Goal: Task Accomplishment & Management: Complete application form

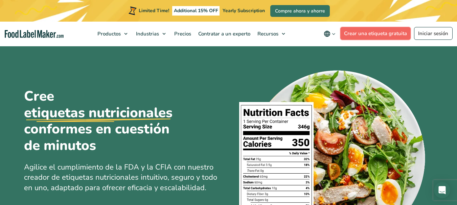
click at [363, 31] on link "Crear una etiqueta gratuita" at bounding box center [375, 33] width 71 height 13
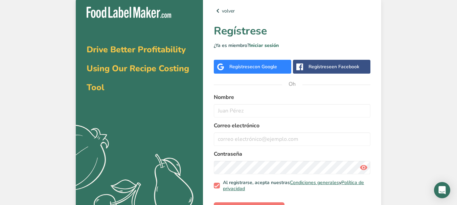
click at [318, 64] on font "Regístrese" at bounding box center [319, 67] width 23 height 6
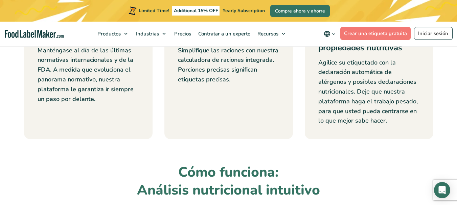
scroll to position [538, 0]
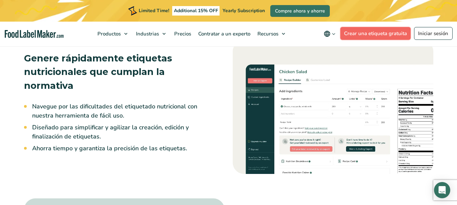
click at [361, 28] on link "Crear una etiqueta gratuita" at bounding box center [375, 33] width 71 height 13
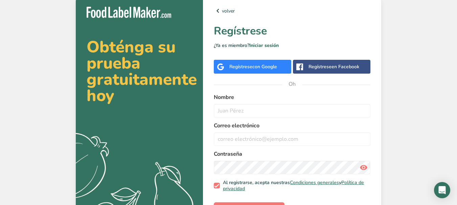
drag, startPoint x: 0, startPoint y: 0, endPoint x: 298, endPoint y: 69, distance: 305.7
click at [298, 69] on icon at bounding box center [299, 67] width 7 height 7
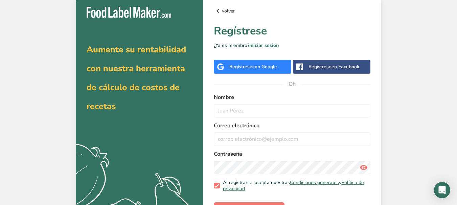
click at [222, 14] on font "volver" at bounding box center [228, 10] width 13 height 7
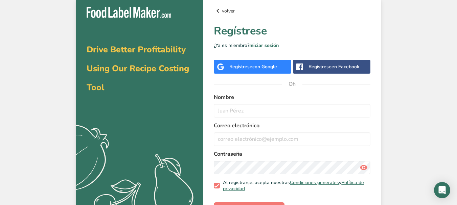
click at [218, 11] on icon at bounding box center [218, 11] width 8 height 12
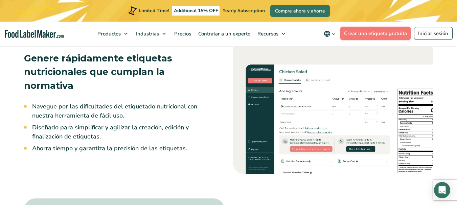
click at [380, 34] on link "Crear una etiqueta gratuita" at bounding box center [375, 33] width 71 height 13
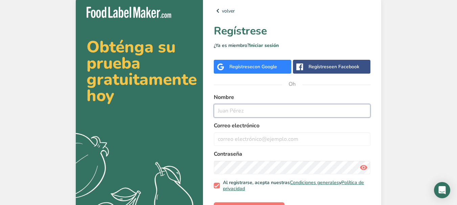
click at [241, 109] on input "text" at bounding box center [292, 111] width 156 height 14
type input "claudia jc"
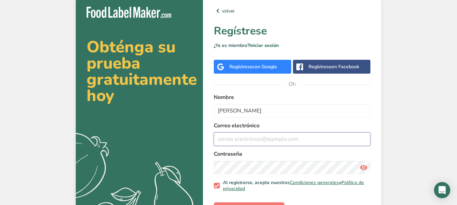
click at [242, 138] on input "email" at bounding box center [292, 139] width 156 height 14
type input "clayo0205@gmail.com"
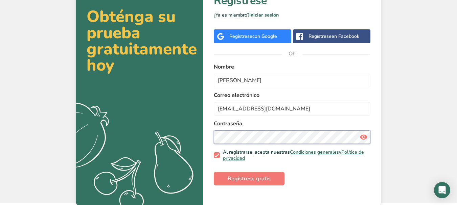
scroll to position [32, 0]
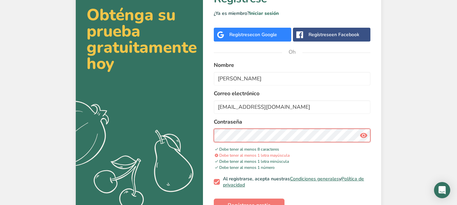
click at [214, 199] on button "Regístrese gratis" at bounding box center [249, 206] width 71 height 14
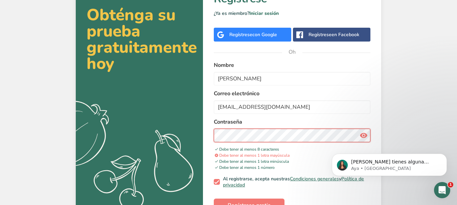
scroll to position [50, 0]
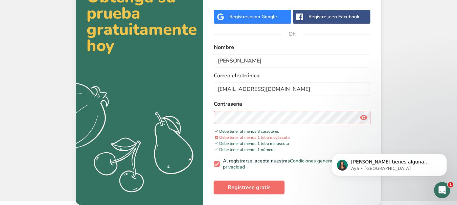
click at [247, 189] on font "Regístrese gratis" at bounding box center [248, 187] width 43 height 7
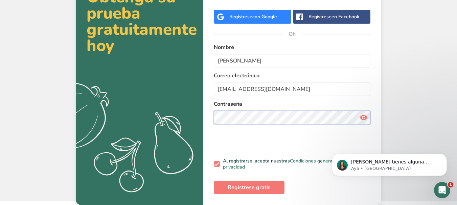
scroll to position [32, 0]
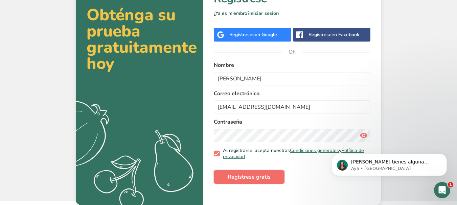
click at [249, 179] on font "Regístrese gratis" at bounding box center [248, 176] width 43 height 7
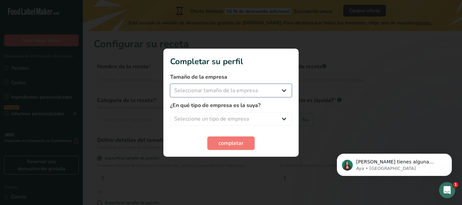
click at [274, 93] on select "Seleccionar tamaño de la empresa Menos de 10 empleados De 10 a 50 empleados De …" at bounding box center [231, 91] width 122 height 14
select select "1"
click at [170, 84] on select "Seleccionar tamaño de la empresa Menos de 10 empleados De 10 a 50 empleados De …" at bounding box center [231, 91] width 122 height 14
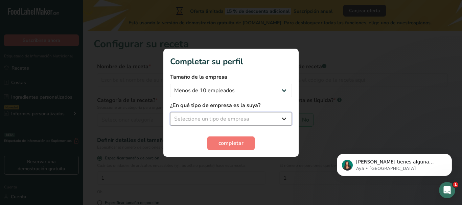
click at [226, 119] on select "Seleccione un tipo de empresa Fabricante de alimentos envasados Restaurante y c…" at bounding box center [231, 119] width 122 height 14
select select "5"
click at [170, 112] on select "Seleccione un tipo de empresa Fabricante de alimentos envasados Restaurante y c…" at bounding box center [231, 119] width 122 height 14
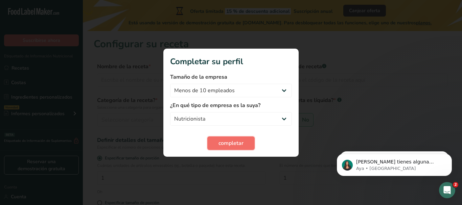
click at [225, 140] on font "completar" at bounding box center [230, 143] width 25 height 7
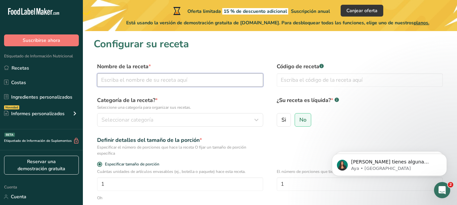
click at [177, 79] on input "text" at bounding box center [180, 80] width 166 height 14
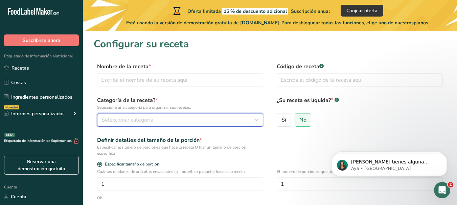
click at [130, 122] on font "Seleccionar categoría" at bounding box center [127, 119] width 52 height 7
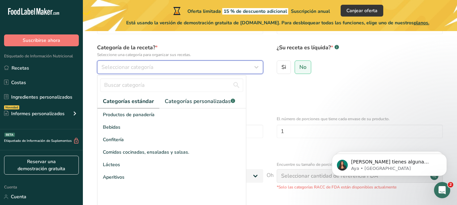
scroll to position [54, 0]
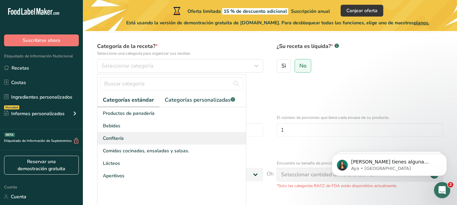
click at [126, 136] on div "Confitería" at bounding box center [171, 138] width 148 height 13
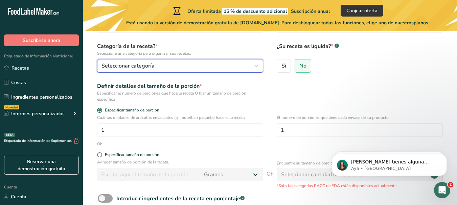
click at [132, 64] on font "Seleccionar categoría" at bounding box center [127, 65] width 53 height 7
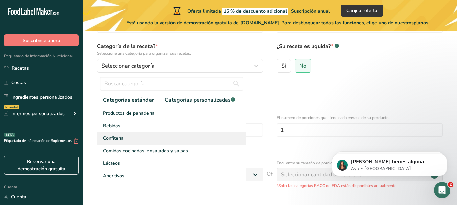
click at [102, 141] on div "Confitería" at bounding box center [171, 138] width 148 height 13
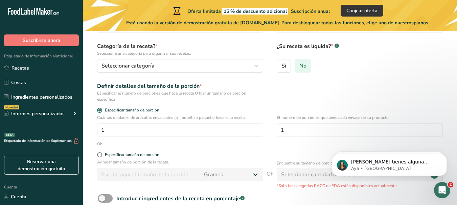
click at [301, 67] on font "No" at bounding box center [302, 65] width 7 height 7
click at [299, 67] on input "No" at bounding box center [297, 66] width 4 height 4
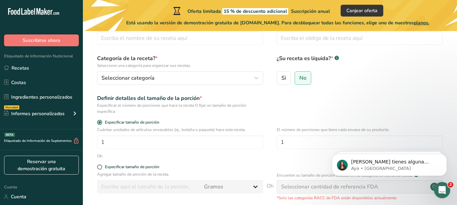
scroll to position [42, 0]
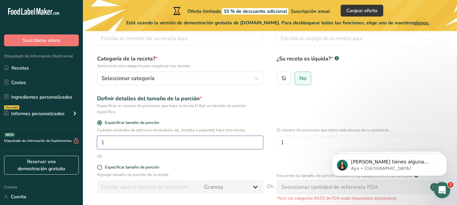
click at [129, 143] on input "1" at bounding box center [180, 143] width 166 height 14
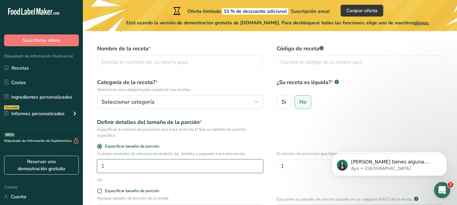
scroll to position [17, 0]
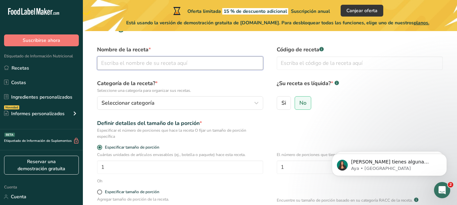
click at [171, 64] on input "text" at bounding box center [180, 63] width 166 height 14
click at [171, 66] on input "text" at bounding box center [180, 63] width 166 height 14
type input "Granola de girasol"
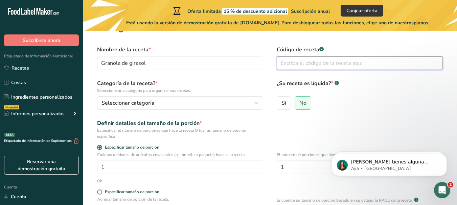
click at [285, 67] on input "text" at bounding box center [359, 63] width 166 height 14
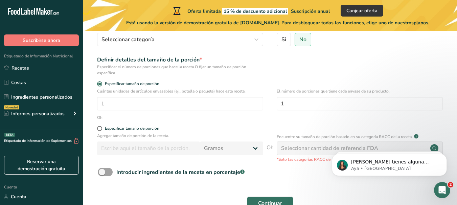
scroll to position [81, 0]
type input "09871234"
click at [100, 127] on span at bounding box center [99, 127] width 5 height 5
click at [100, 127] on input "Especificar tamaño de porción" at bounding box center [99, 128] width 4 height 4
radio input "true"
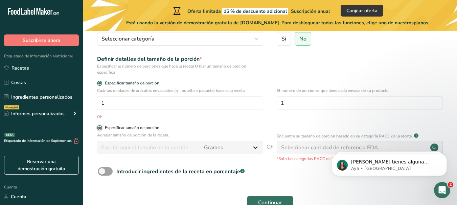
radio input "false"
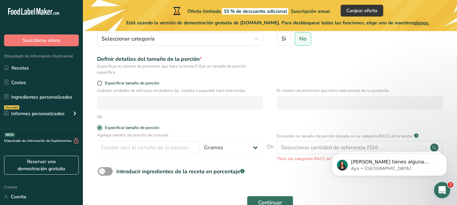
click at [100, 125] on form "Nombre de la receta * Granola de girasol Código de receta .a-a{fill:#347362;}.b…" at bounding box center [270, 97] width 352 height 232
click at [100, 83] on span at bounding box center [99, 83] width 5 height 5
click at [100, 83] on input "Especificar tamaño de porción" at bounding box center [99, 83] width 4 height 4
radio input "true"
radio input "false"
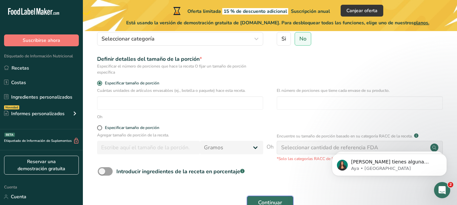
click at [261, 199] on span "Continuar" at bounding box center [270, 203] width 24 height 8
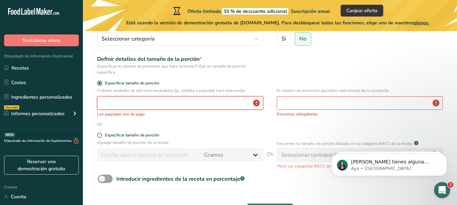
click at [129, 105] on input "number" at bounding box center [180, 103] width 166 height 14
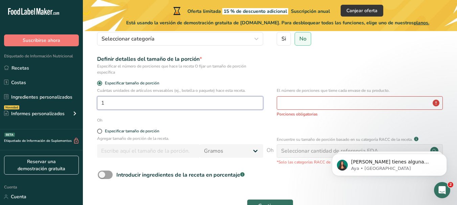
type input "1"
click at [288, 103] on input "number" at bounding box center [359, 103] width 166 height 14
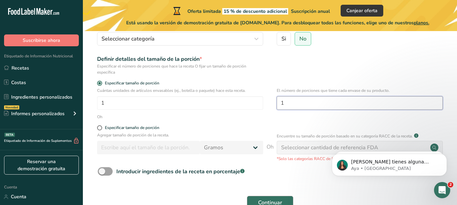
type input "1"
click at [277, 198] on button "Continuar" at bounding box center [270, 203] width 46 height 14
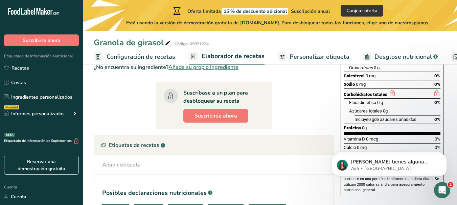
scroll to position [130, 0]
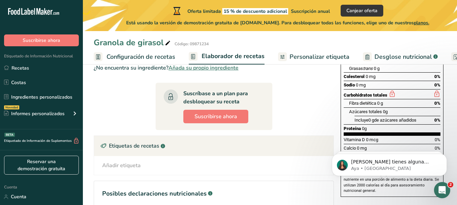
drag, startPoint x: 455, startPoint y: 124, endPoint x: 460, endPoint y: 108, distance: 17.4
click at [456, 108] on html ".a-20{fill:#fff;} Suscribirse ahora Etiquetado de Información Nutricional Recet…" at bounding box center [228, 64] width 457 height 388
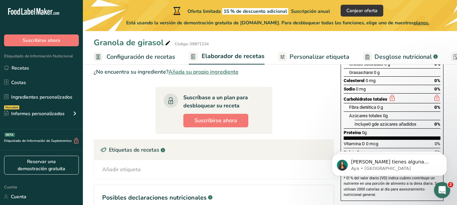
click at [426, 112] on div "Fibra dietética 0 g 0%" at bounding box center [394, 107] width 91 height 8
drag, startPoint x: 416, startPoint y: 118, endPoint x: 391, endPoint y: 118, distance: 25.0
click at [391, 112] on div "Fibra dietética 0 g 0%" at bounding box center [394, 107] width 91 height 8
click at [378, 110] on font "0 g" at bounding box center [380, 107] width 6 height 5
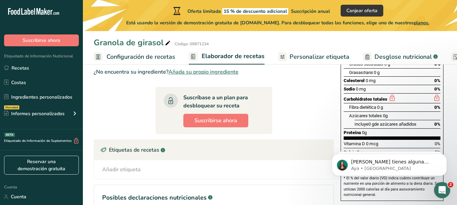
click at [387, 112] on div "Fibra dietética 0 g 0%" at bounding box center [394, 107] width 91 height 8
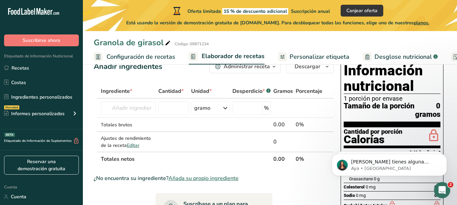
scroll to position [5, 0]
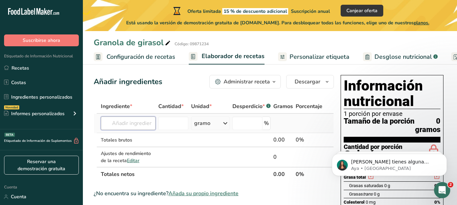
click at [140, 123] on input "text" at bounding box center [128, 124] width 55 height 14
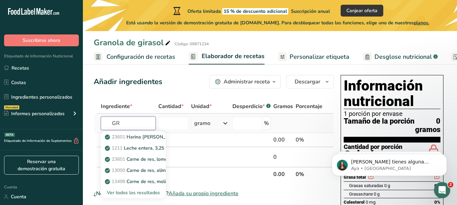
type input "G"
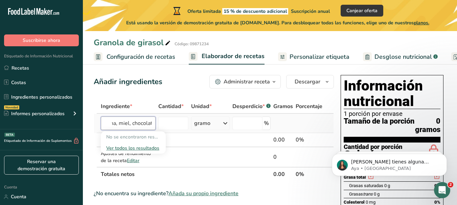
scroll to position [0, 48]
type input "Mani, ajonjoli, avena, miel, chocolate"
click at [224, 123] on icon at bounding box center [225, 123] width 8 height 12
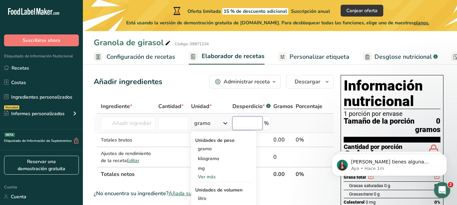
click at [255, 124] on input "number" at bounding box center [247, 124] width 30 height 14
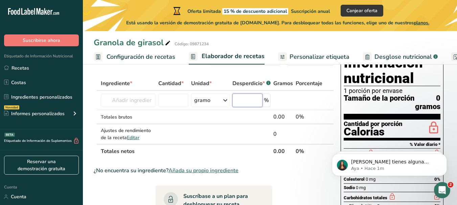
scroll to position [22, 0]
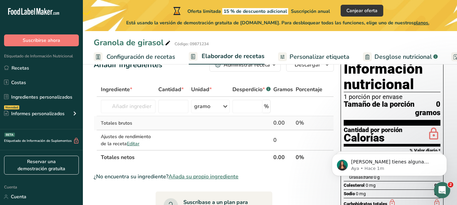
click at [118, 123] on font "Totales brutos" at bounding box center [116, 123] width 31 height 6
click at [118, 111] on input "text" at bounding box center [128, 107] width 55 height 14
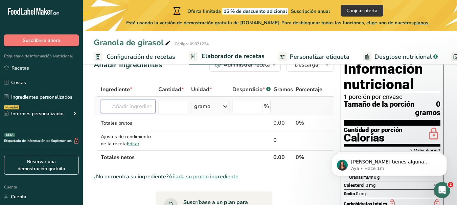
click at [118, 111] on input "text" at bounding box center [128, 107] width 55 height 14
click at [170, 106] on input "number" at bounding box center [173, 107] width 30 height 14
click at [112, 107] on input "text" at bounding box center [128, 107] width 55 height 14
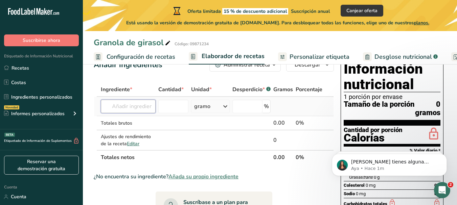
type input "a"
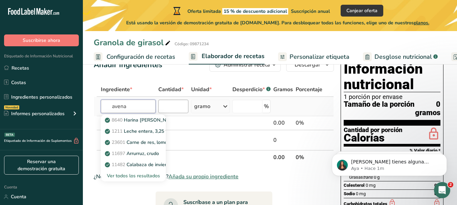
type input "avena"
click at [166, 105] on input "number" at bounding box center [173, 107] width 30 height 14
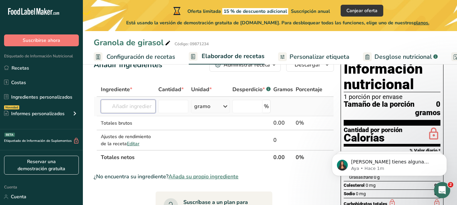
click at [135, 105] on input "text" at bounding box center [128, 107] width 55 height 14
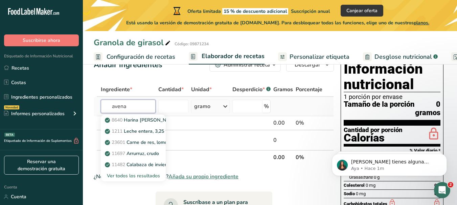
click at [126, 108] on input "avena" at bounding box center [128, 107] width 55 height 14
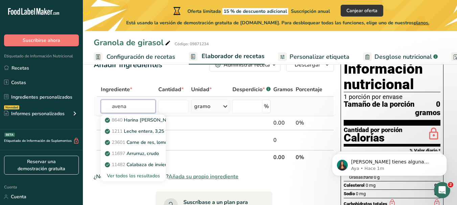
click at [126, 108] on input "avena" at bounding box center [128, 107] width 55 height 14
type input "avena"
click at [170, 108] on input "number" at bounding box center [173, 107] width 30 height 14
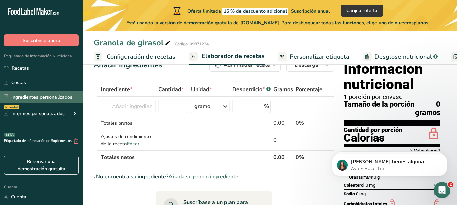
click at [46, 96] on font "Ingredientes personalizados" at bounding box center [41, 97] width 61 height 6
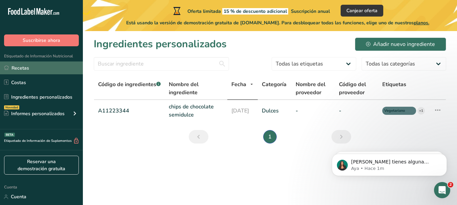
click at [31, 71] on link "Recetas" at bounding box center [41, 68] width 83 height 13
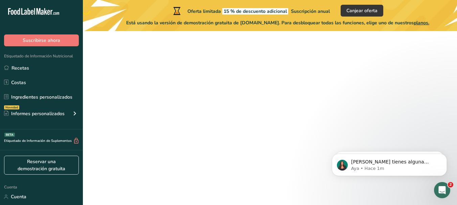
scroll to position [81, 0]
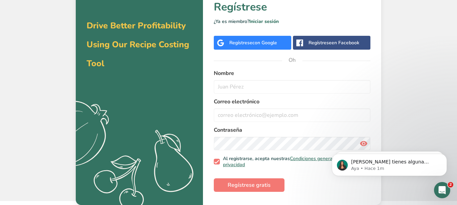
scroll to position [32, 0]
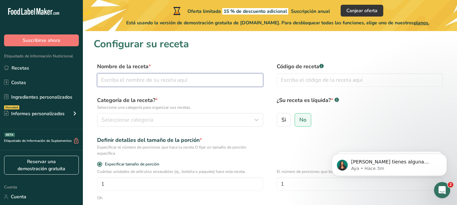
click at [145, 82] on input "text" at bounding box center [180, 80] width 166 height 14
type input "Granola de girasol"
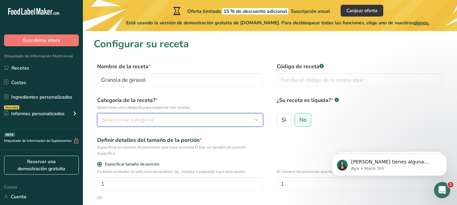
click at [142, 122] on font "Seleccionar categoría" at bounding box center [127, 119] width 52 height 7
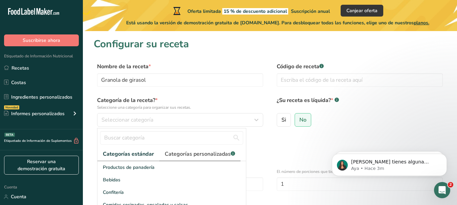
click at [180, 155] on font "Categorías personalizadas" at bounding box center [198, 153] width 66 height 7
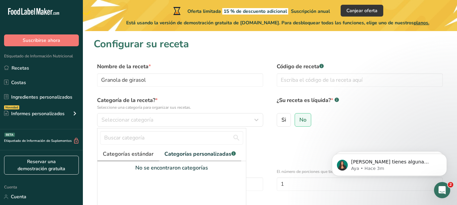
click at [136, 154] on font "Categorías estándar" at bounding box center [128, 153] width 51 height 7
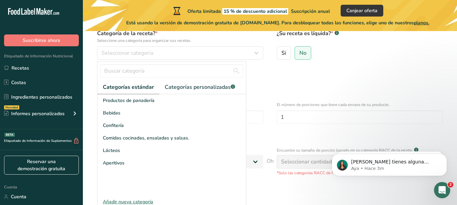
scroll to position [68, 0]
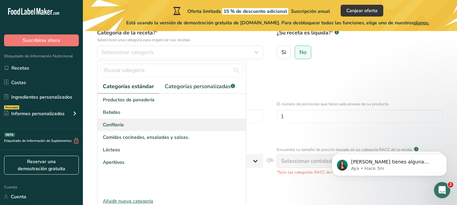
click at [130, 128] on div "Confitería" at bounding box center [171, 125] width 148 height 13
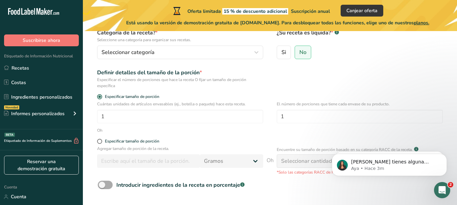
click at [105, 183] on span at bounding box center [105, 185] width 15 height 8
click at [102, 183] on input "Introducir ingredientes de la receta en porcentaje .a-a{fill:#347362;}.b-a{fill…" at bounding box center [100, 185] width 4 height 4
checkbox input "true"
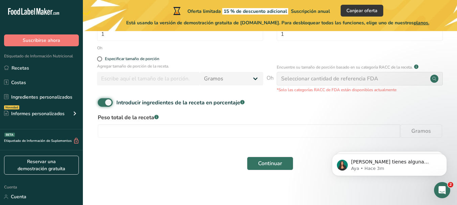
scroll to position [152, 0]
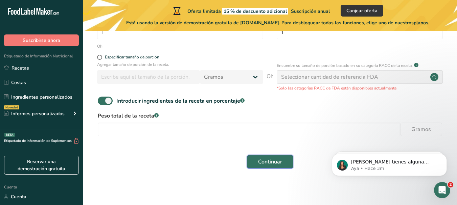
click at [274, 167] on button "Continuar" at bounding box center [270, 162] width 46 height 14
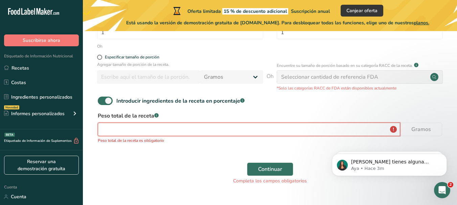
click at [169, 128] on input "number" at bounding box center [249, 130] width 302 height 14
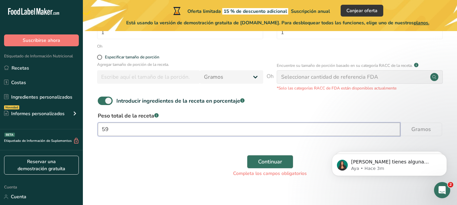
type input "5"
type input "450"
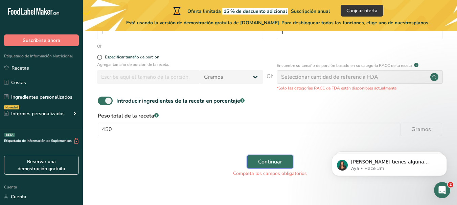
click at [267, 161] on font "Continuar" at bounding box center [270, 161] width 24 height 7
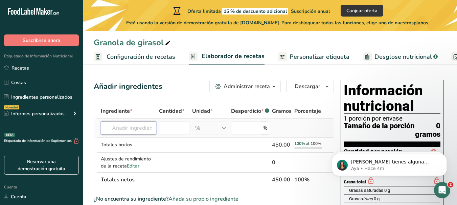
click at [119, 126] on input "text" at bounding box center [128, 128] width 55 height 14
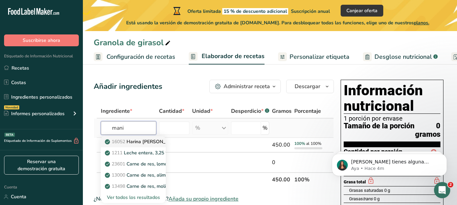
type input "mani"
click at [135, 143] on font "Harina de almendra" at bounding box center [153, 142] width 54 height 6
type input "Peanut butter, smooth style, without salt"
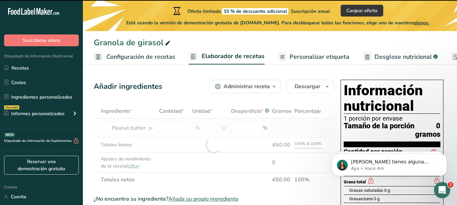
type input "0"
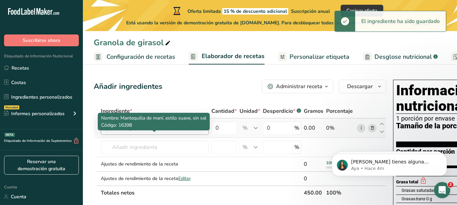
click at [157, 132] on font "Mantequilla de maní, estilo suave, sin sal" at bounding box center [163, 127] width 102 height 7
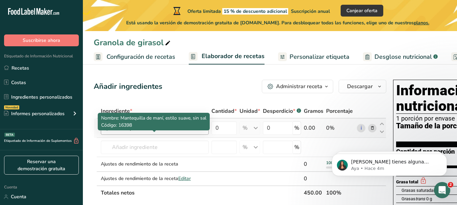
click at [148, 132] on font "Mantequilla de maní, estilo suave, sin sal" at bounding box center [163, 127] width 102 height 7
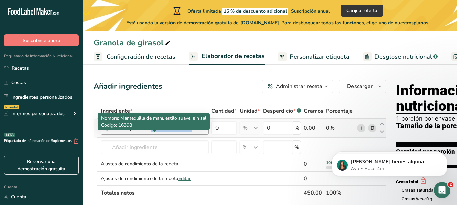
click at [148, 132] on font "Mantequilla de maní, estilo suave, sin sal" at bounding box center [163, 127] width 102 height 7
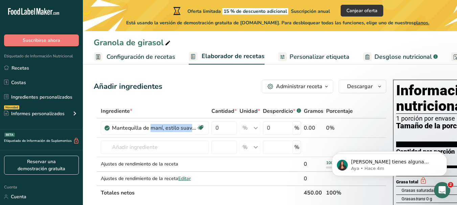
click at [314, 55] on font "Personalizar etiqueta" at bounding box center [319, 57] width 60 height 8
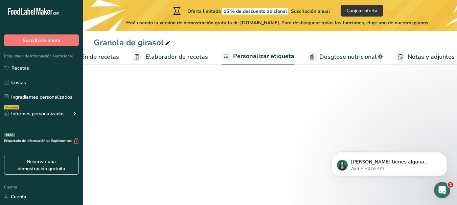
scroll to position [0, 142]
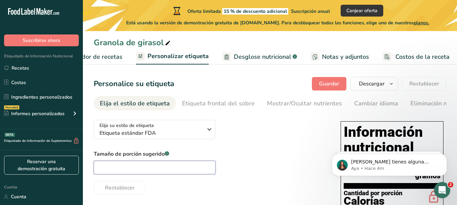
click at [187, 172] on input "text" at bounding box center [155, 168] width 122 height 14
click at [164, 57] on font "Personalizar etiqueta" at bounding box center [177, 56] width 61 height 8
click at [116, 102] on font "Elija el estilo de etiqueta" at bounding box center [135, 103] width 70 height 8
click at [113, 58] on font "Elaborador de recetas" at bounding box center [91, 57] width 63 height 8
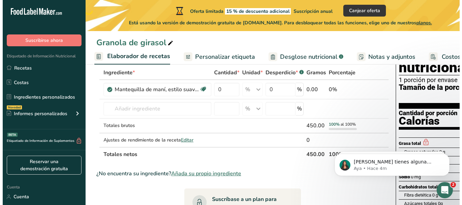
scroll to position [40, 0]
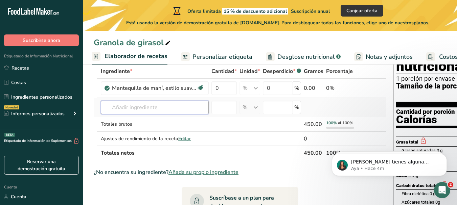
click at [143, 110] on input "text" at bounding box center [155, 108] width 108 height 14
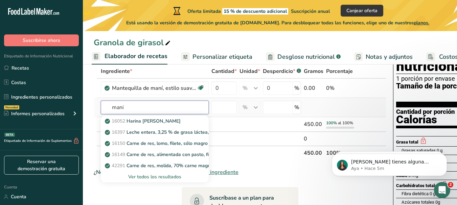
type input "mani"
click at [139, 180] on font "Ver todos los resultados" at bounding box center [154, 177] width 53 height 6
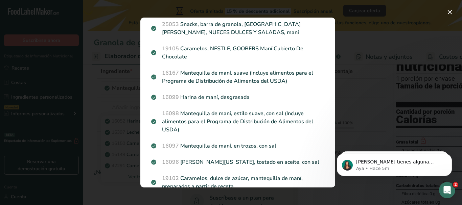
scroll to position [149, 0]
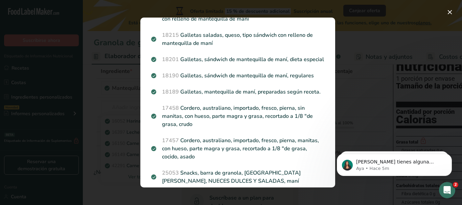
click at [330, 30] on section "Resultados de búsqueda 16398 Mantequilla de maní, estilo suave, sin sal 16397 M…" at bounding box center [237, 103] width 195 height 170
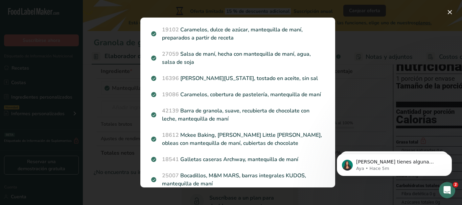
scroll to position [595, 0]
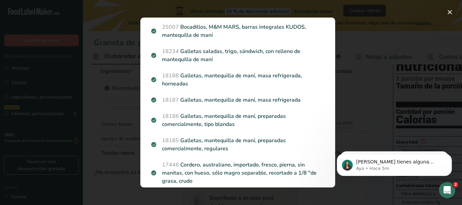
click at [331, 150] on body "Si tienes alguna pregunta no dudes en consultarnos. ¡Estamos aquí para ayudarte…" at bounding box center [394, 163] width 130 height 42
click html "Si tienes alguna pregunta no dudes en consultarnos. ¡Estamos aquí para ayudarte…"
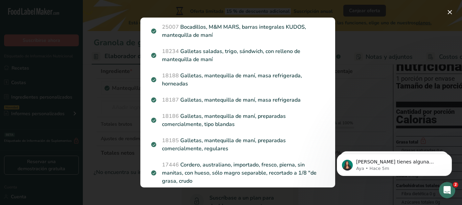
click html "Si tienes alguna pregunta no dudes en consultarnos. ¡Estamos aquí para ayudarte…"
drag, startPoint x: 328, startPoint y: 185, endPoint x: 656, endPoint y: 318, distance: 354.1
click html "Si tienes alguna pregunta no dudes en consultarnos. ¡Estamos aquí para ayudarte…"
click at [363, 122] on div "Resultados de búsqueda modal" at bounding box center [231, 102] width 462 height 205
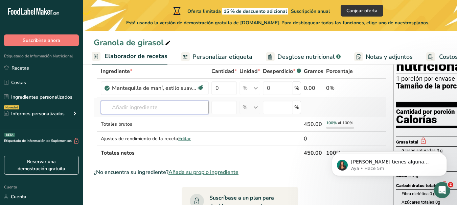
click at [153, 114] on input "text" at bounding box center [155, 108] width 108 height 14
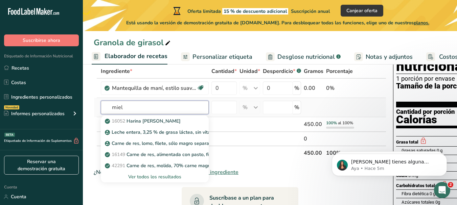
type input "miel"
click at [156, 180] on font "Ver todos los resultados" at bounding box center [154, 177] width 53 height 6
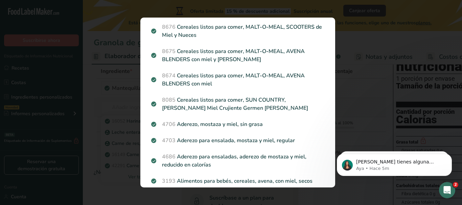
scroll to position [603, 0]
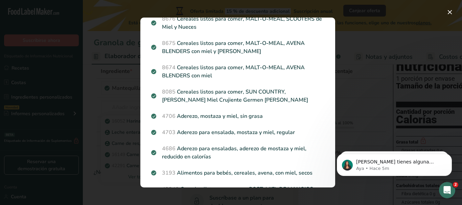
click html "Si tienes alguna pregunta no dudes en consultarnos. ¡Estamos aquí para ayudarte…"
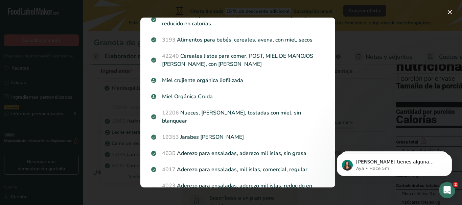
scroll to position [745, 0]
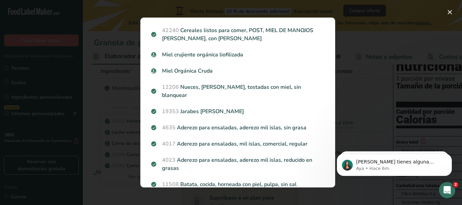
drag, startPoint x: 332, startPoint y: 128, endPoint x: 2, endPoint y: 11, distance: 349.8
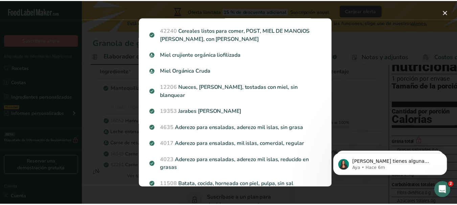
scroll to position [764, 0]
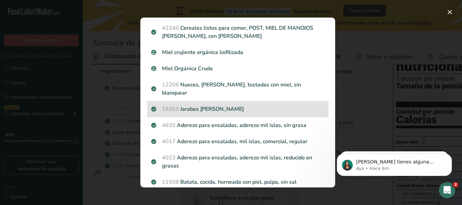
click at [200, 105] on p "19353 Jarabes de arce" at bounding box center [237, 109] width 173 height 8
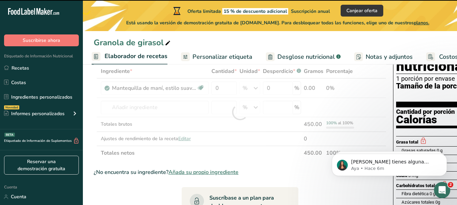
type input "0"
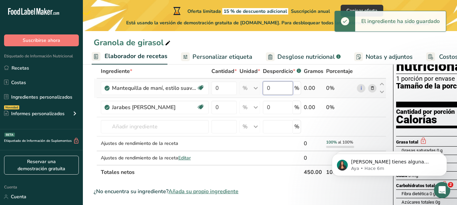
click at [276, 95] on input "0" at bounding box center [278, 88] width 30 height 14
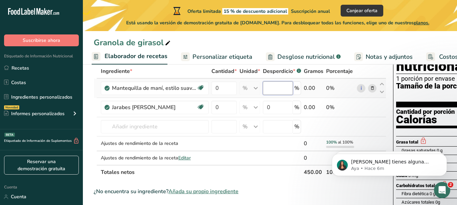
type input "0"
type input "8"
type input "2"
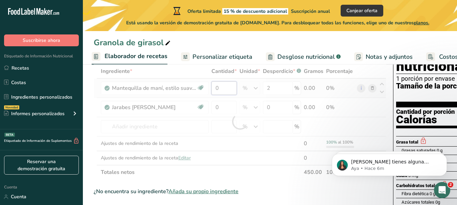
click at [223, 97] on div "Ingrediente * Cantidad * Unidad * Desperdicio * .a-a{fill:#347362;}.b-a{fill:#f…" at bounding box center [240, 121] width 292 height 115
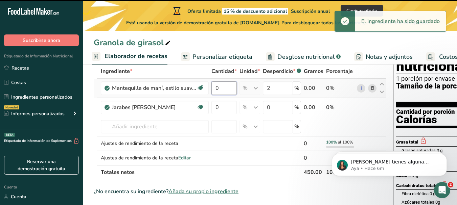
click at [223, 95] on input "0" at bounding box center [223, 88] width 25 height 14
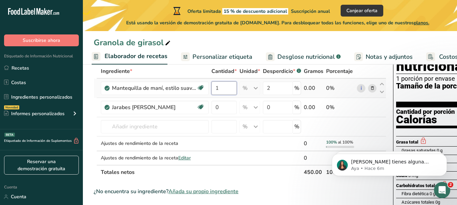
type input "1"
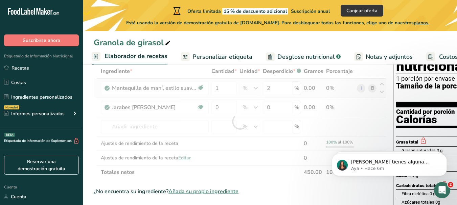
click at [322, 95] on div "Ingrediente * Cantidad * Unidad * Desperdicio * .a-a{fill:#347362;}.b-a{fill:#f…" at bounding box center [240, 121] width 292 height 115
